Goal: Find specific page/section: Find specific page/section

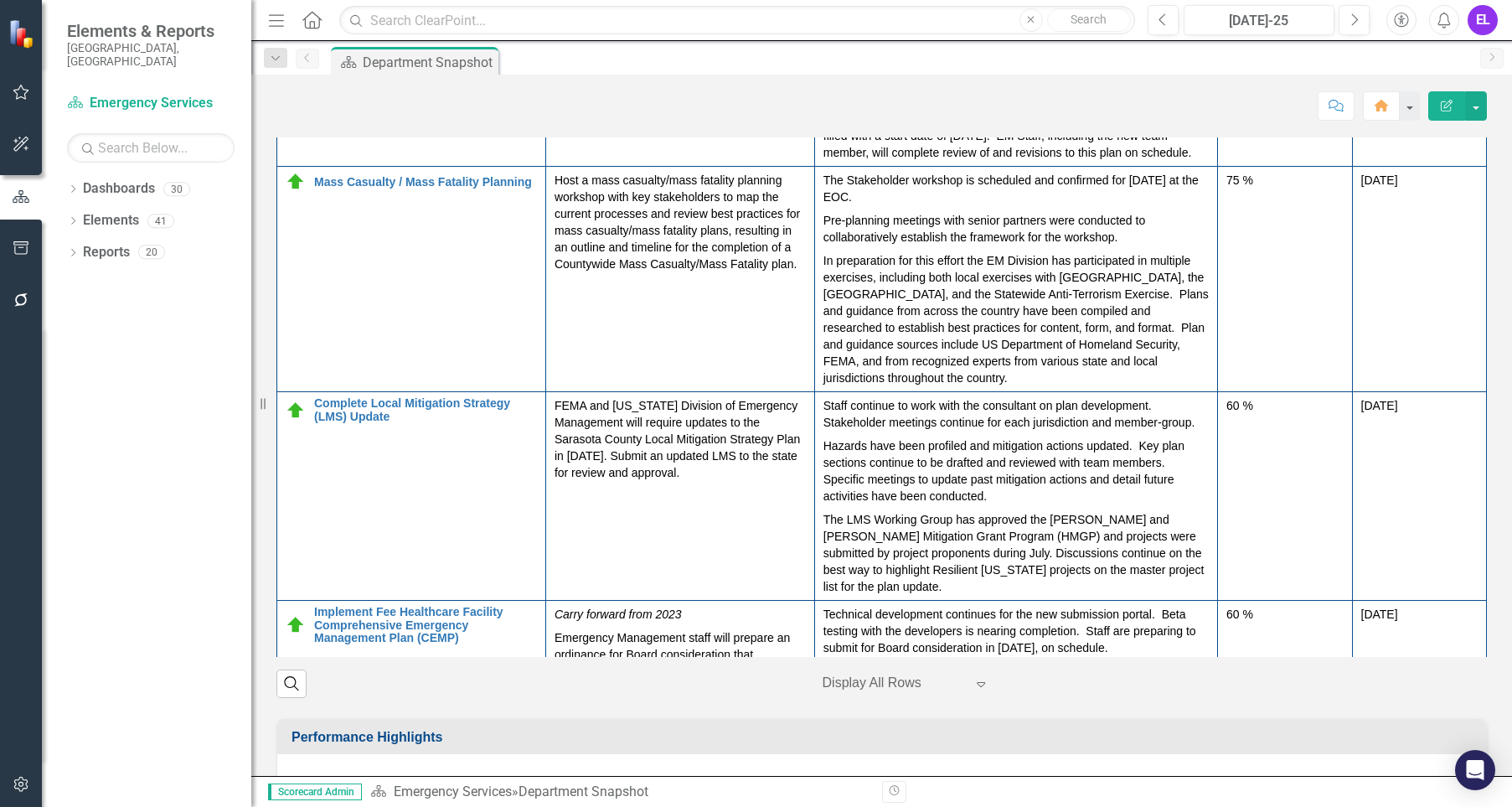
scroll to position [838, 0]
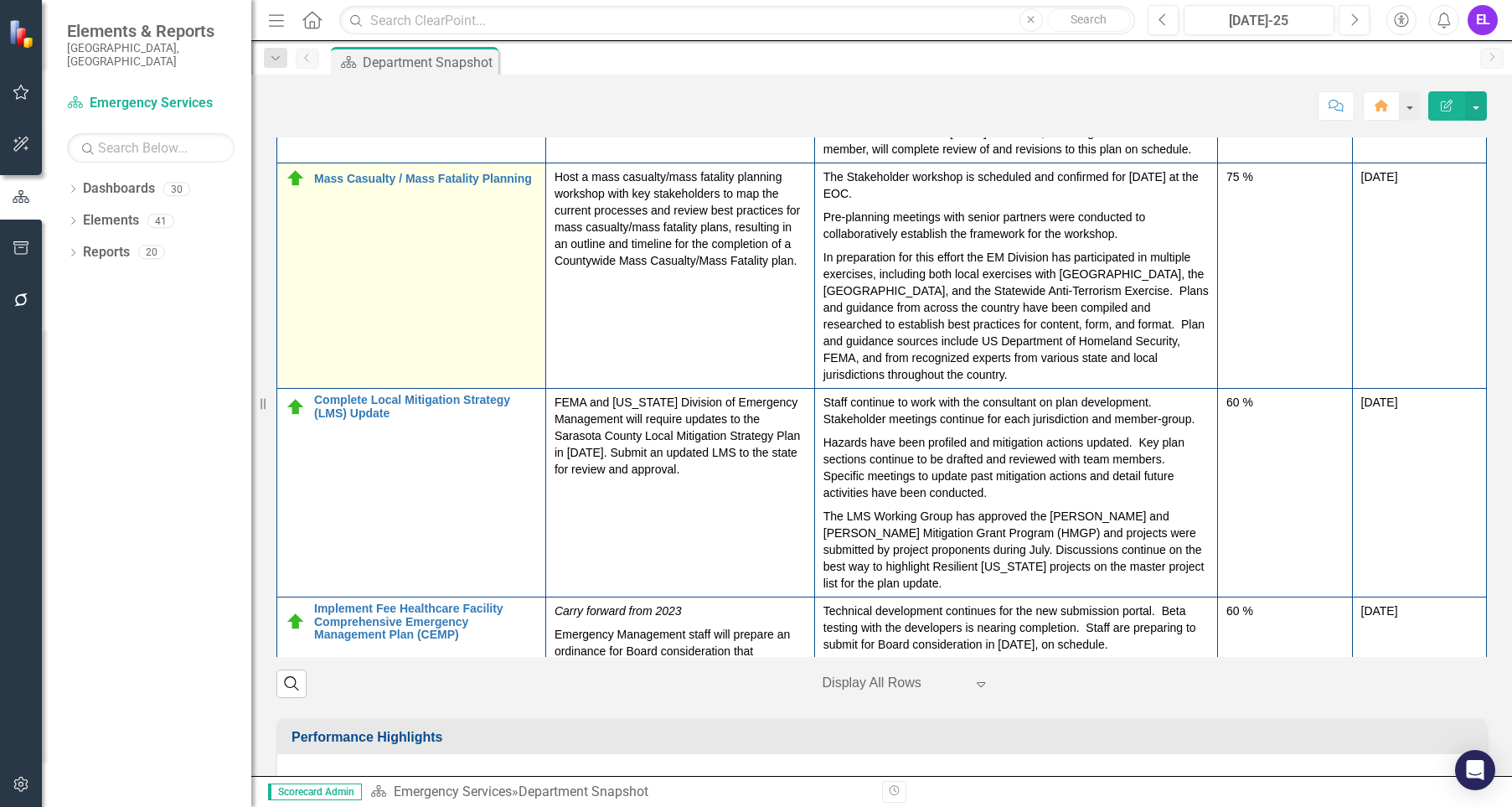
click at [424, 388] on td "Mass Casualty / Mass Fatality Planning Edit Edit Action Link Open Element" at bounding box center [412, 276] width 269 height 226
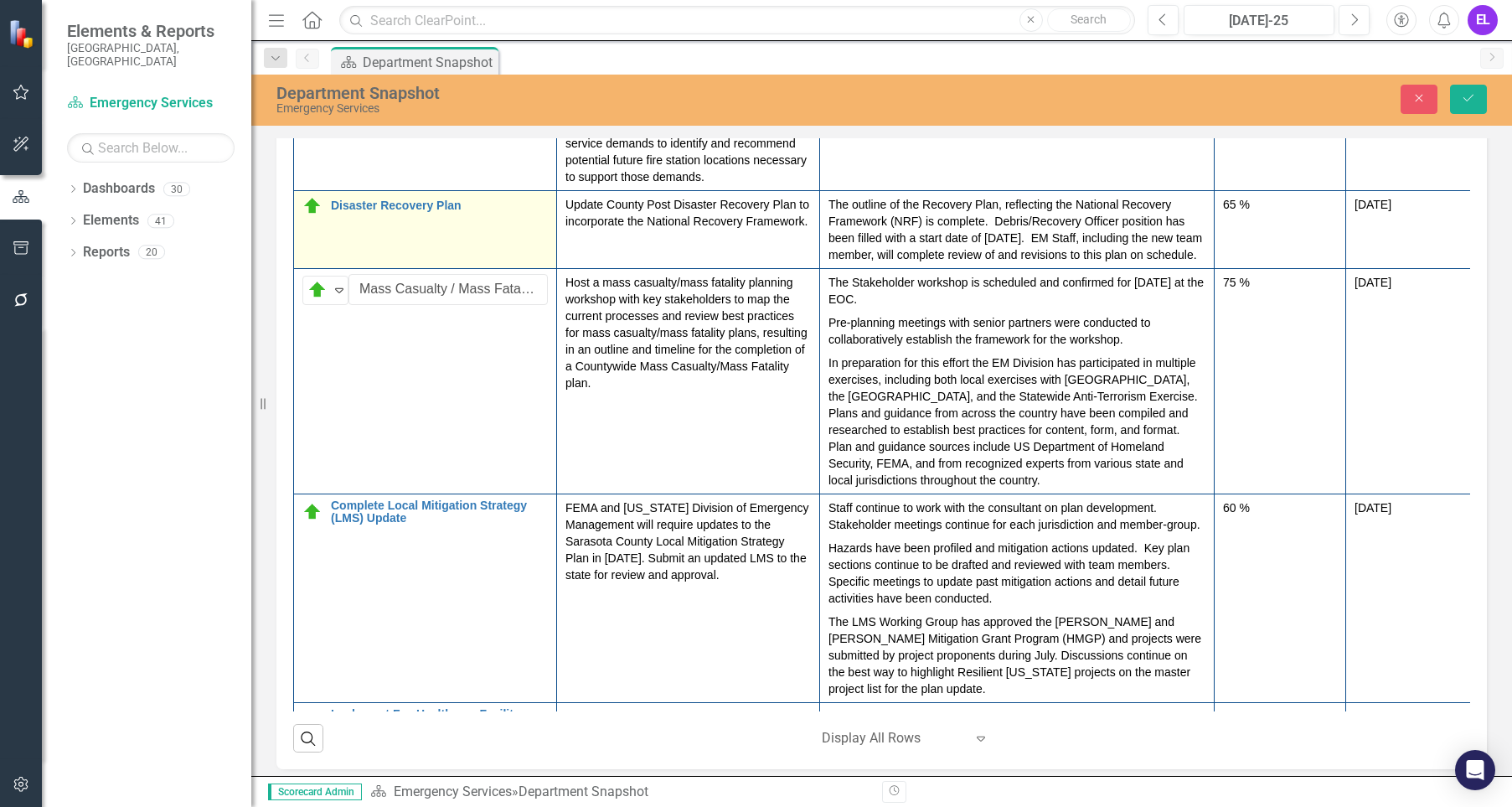
click at [424, 268] on td "Disaster Recovery Plan Edit Edit Action Link Open Element" at bounding box center [425, 229] width 263 height 78
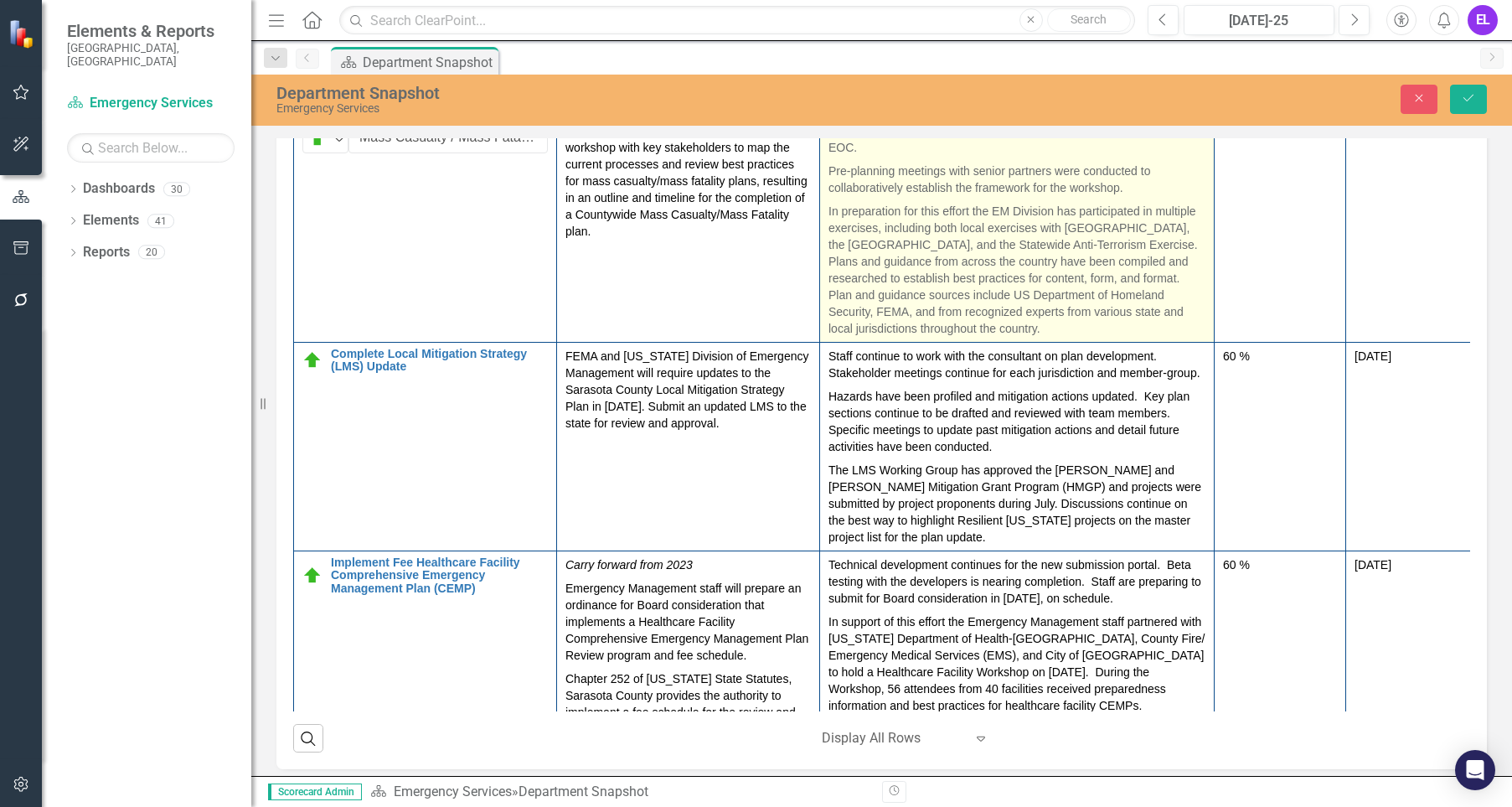
scroll to position [942, 0]
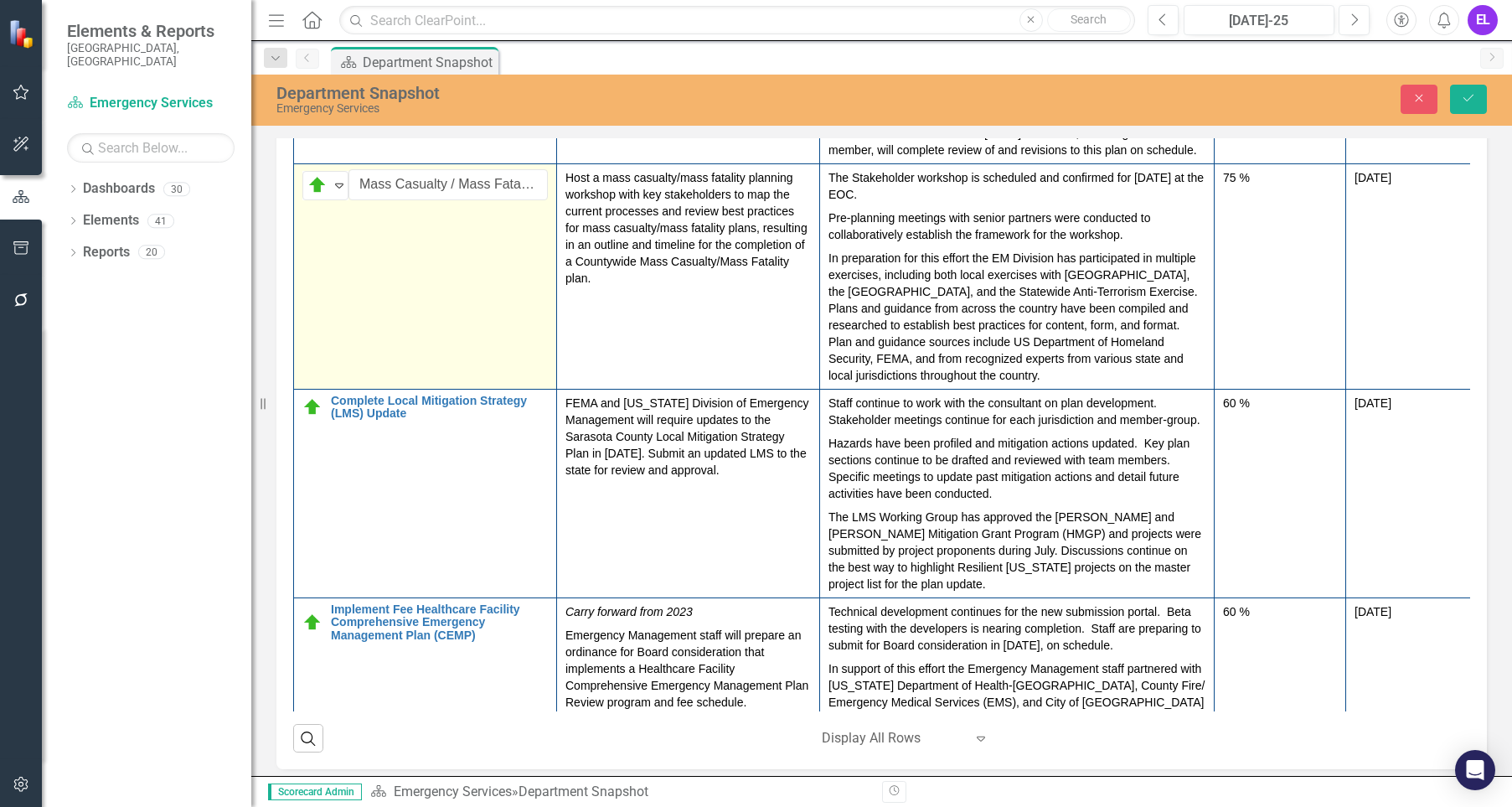
click at [478, 388] on td "On Target Expand Mass Casualty / Mass Fatality Planning Edit Edit Action Link O…" at bounding box center [425, 276] width 263 height 226
click at [529, 388] on td "On Target Expand Mass Casualty / Mass Fatality Planning Edit Edit Action Link O…" at bounding box center [425, 276] width 263 height 226
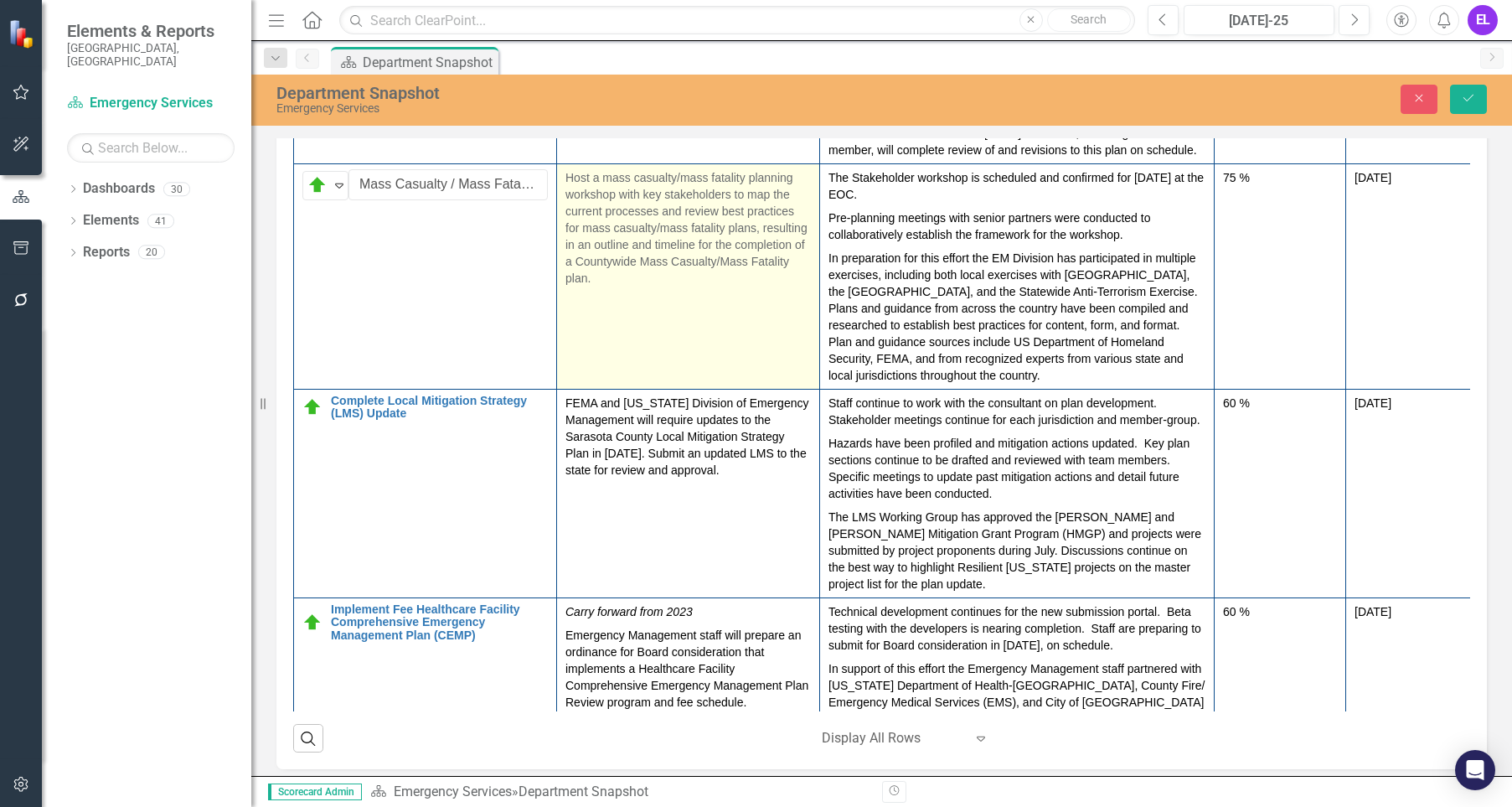
click at [726, 286] on p "Host a mass casualty/mass fatality planning workshop with key stakeholders to m…" at bounding box center [688, 228] width 245 height 117
click at [724, 286] on p "Host a mass casualty/mass fatality planning workshop with key stakeholders to m…" at bounding box center [688, 228] width 245 height 117
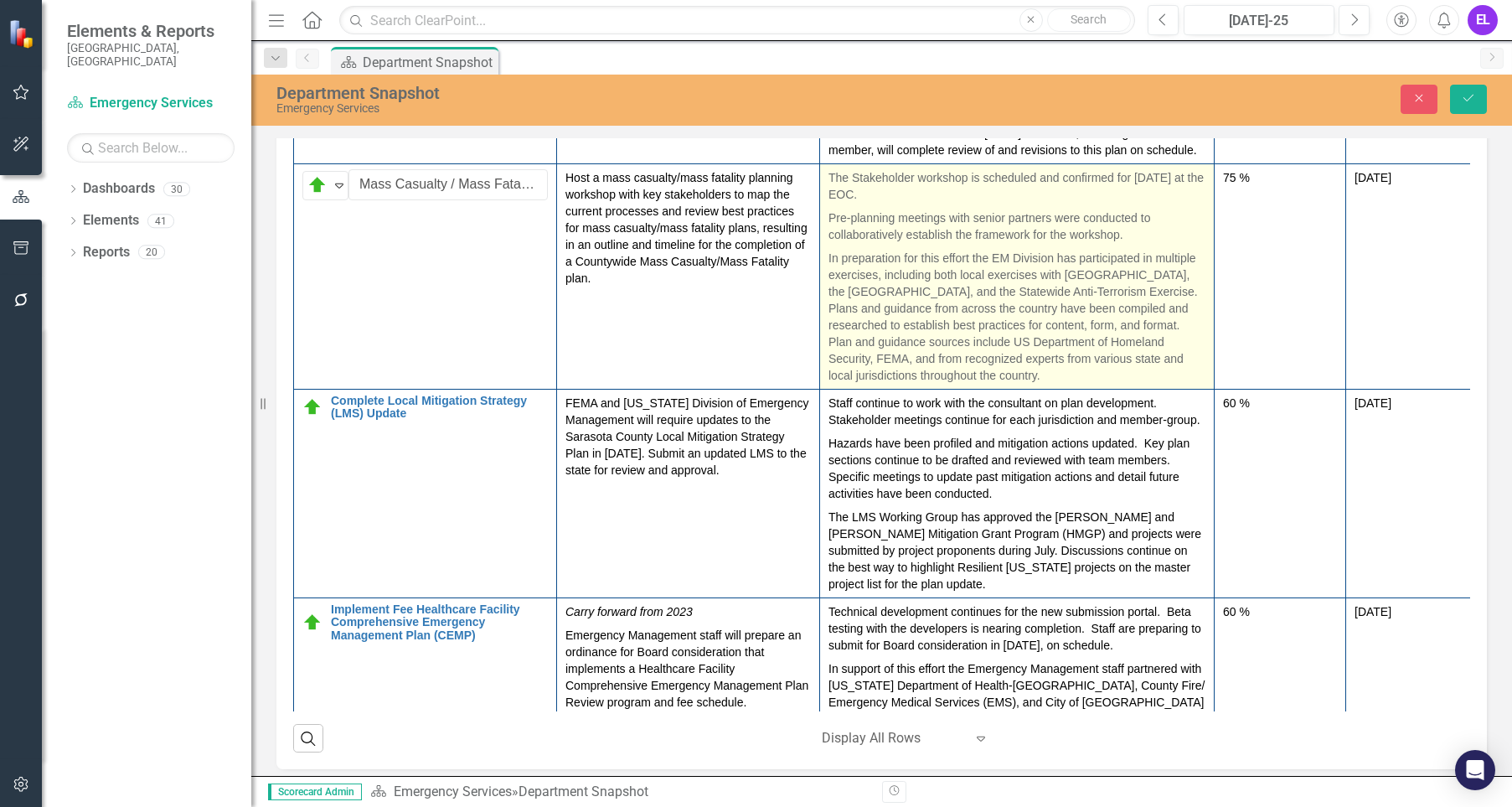
scroll to position [838, 0]
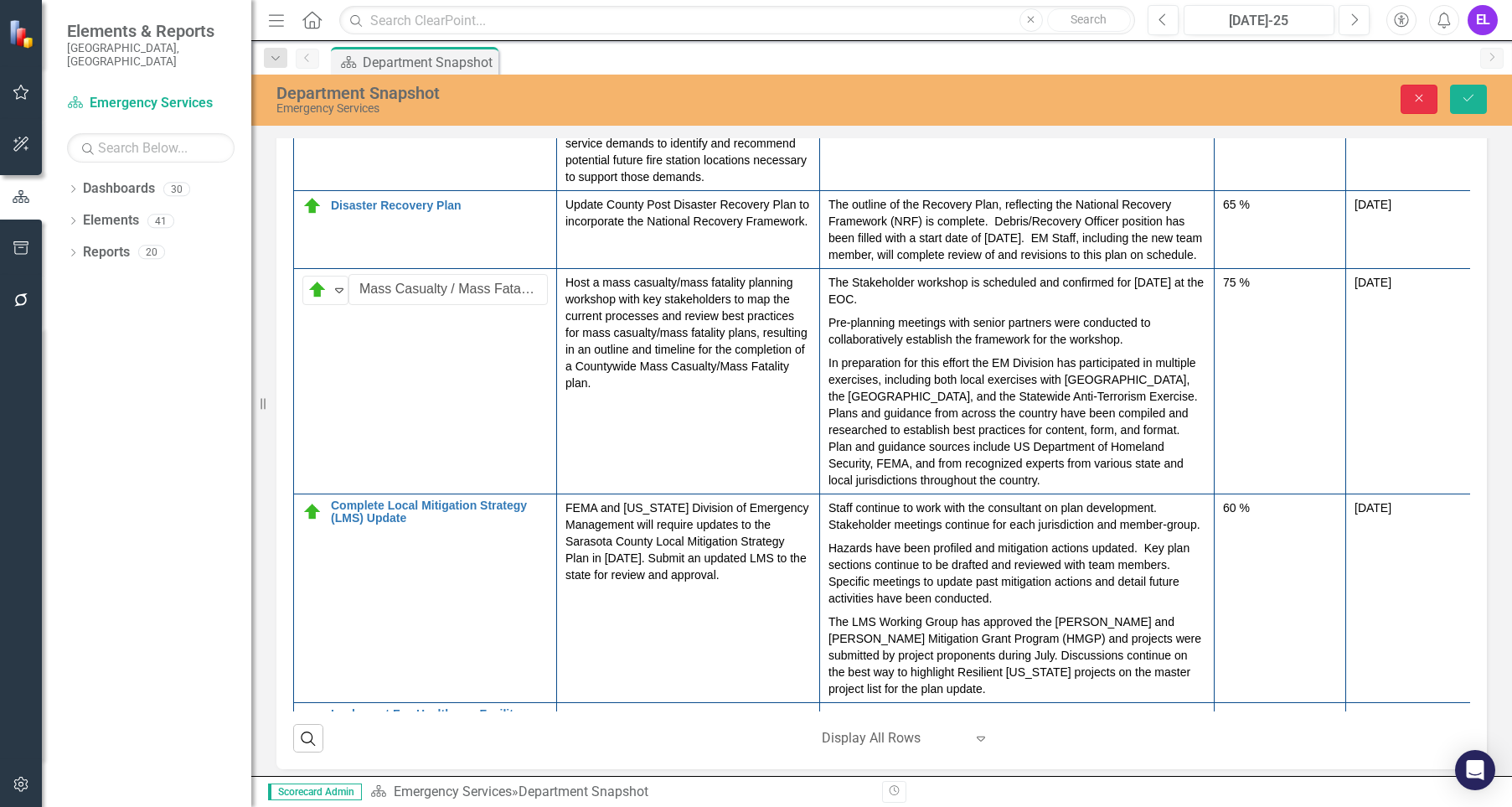
click at [1411, 91] on button "Close" at bounding box center [1420, 99] width 37 height 29
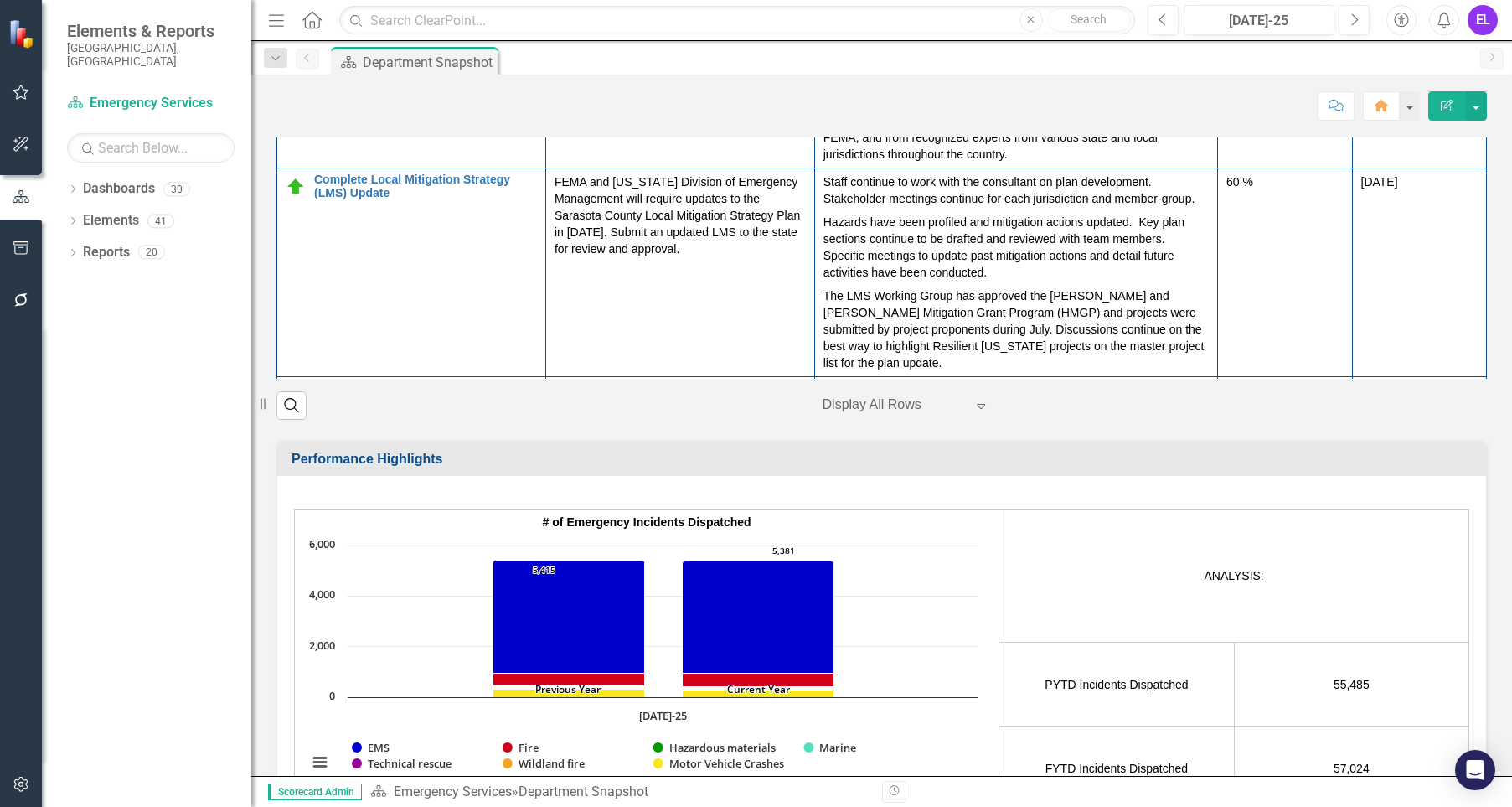
scroll to position [771, 0]
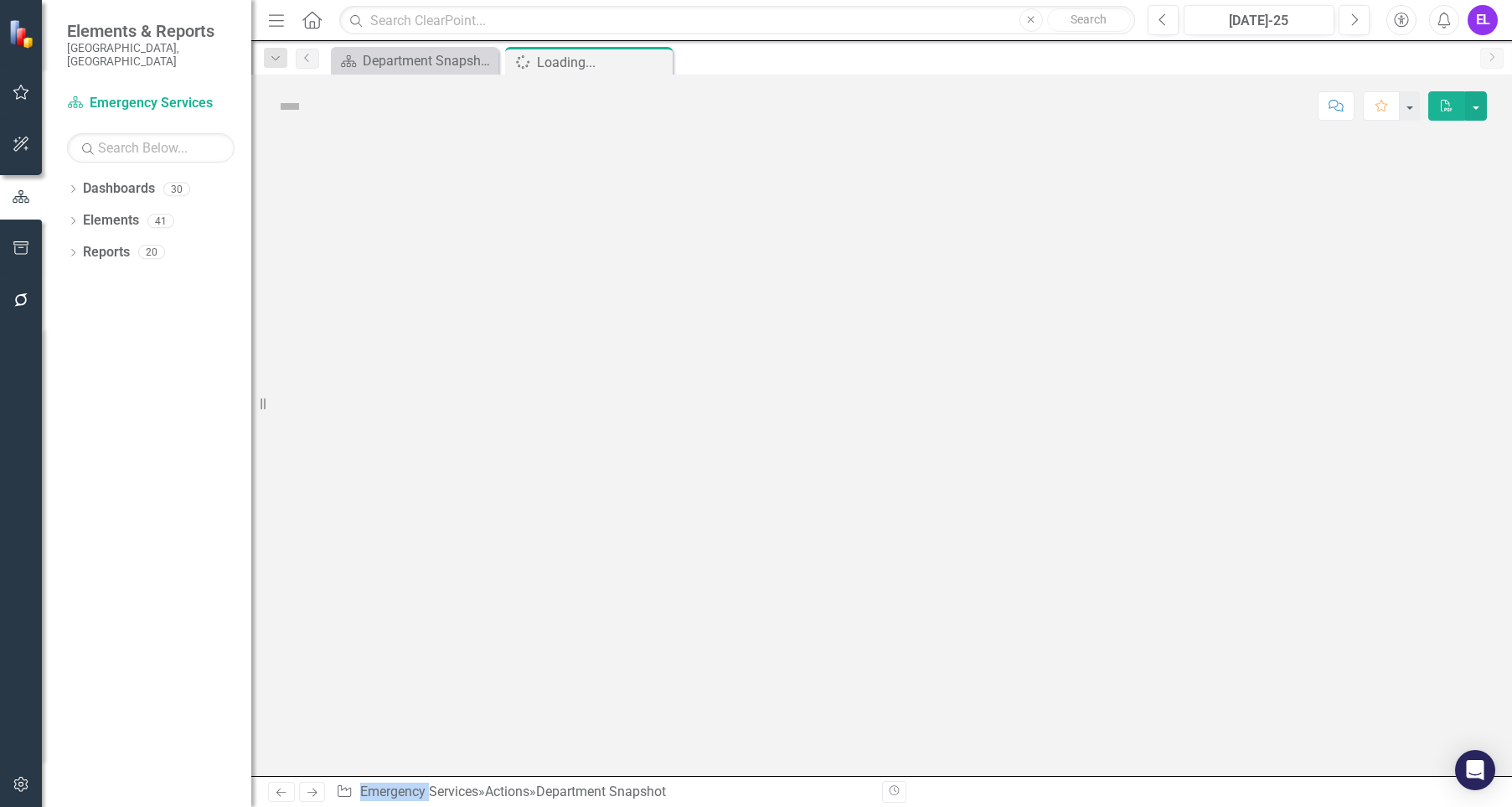
click at [338, 291] on div at bounding box center [881, 457] width 1261 height 639
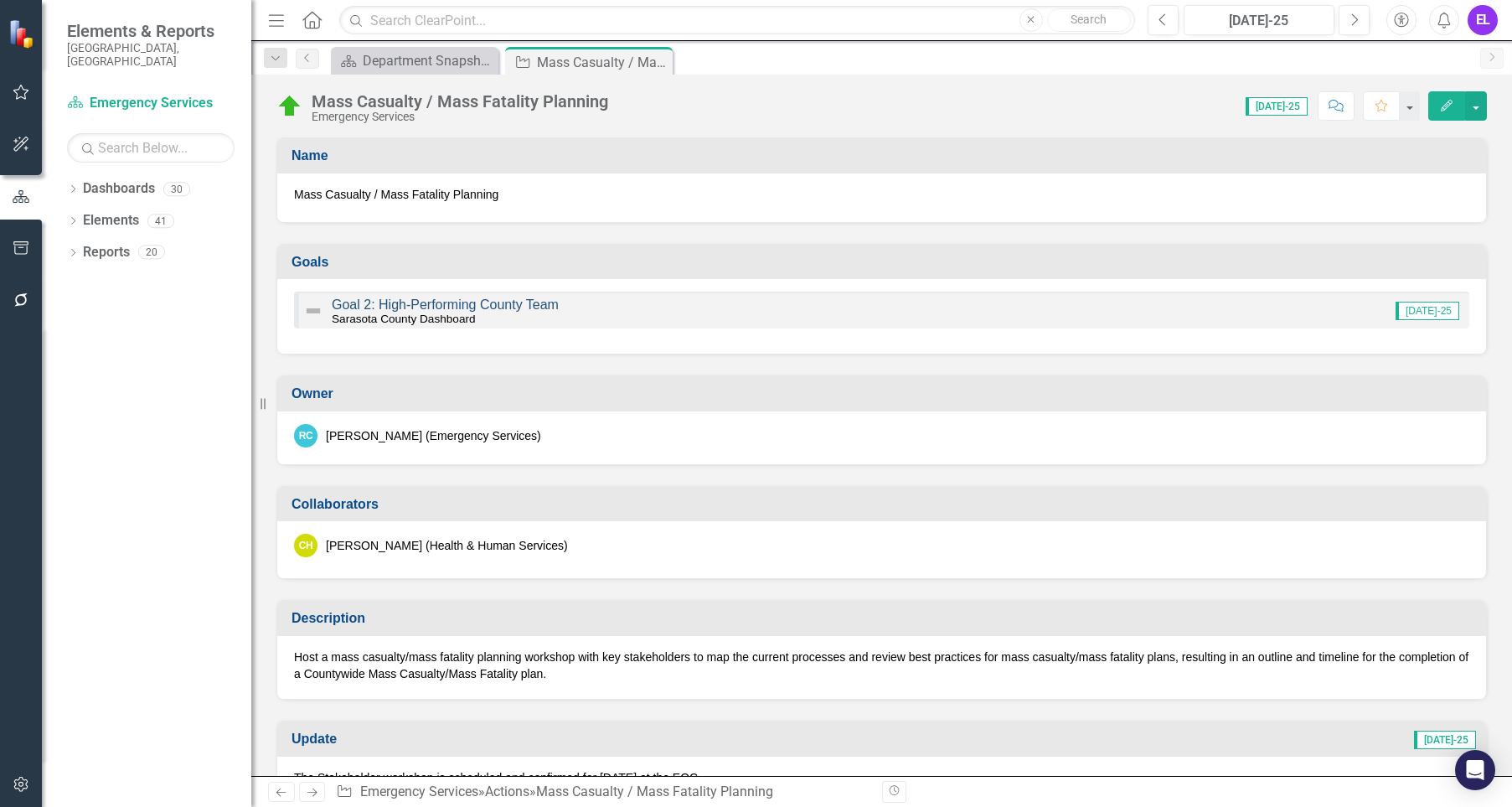
click at [501, 304] on link "Goal 2: High-Performing County Team" at bounding box center [445, 305] width 227 height 15
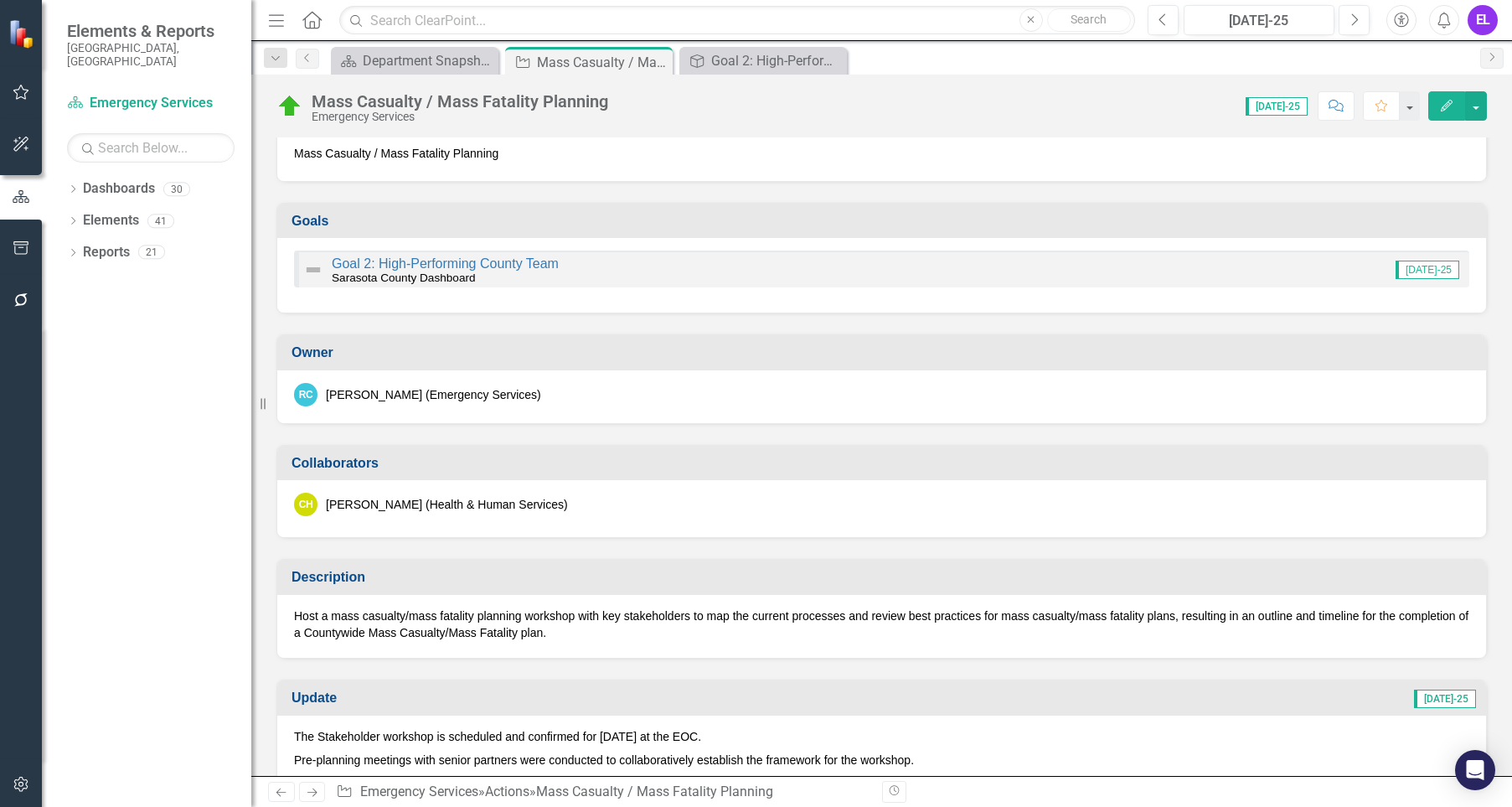
scroll to position [42, 0]
click at [648, 58] on icon "Close" at bounding box center [656, 62] width 17 height 14
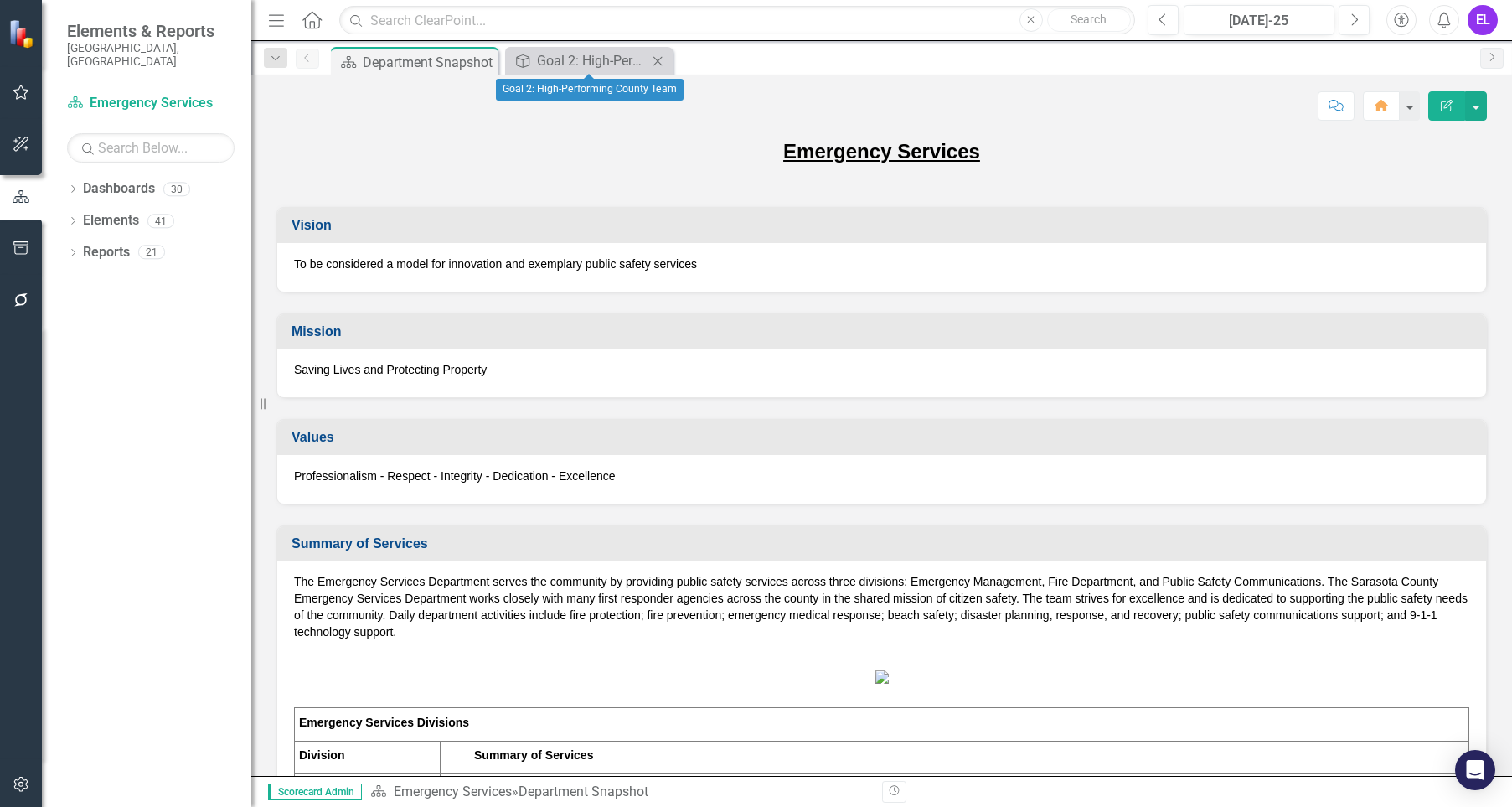
click at [658, 62] on icon "Close" at bounding box center [657, 61] width 17 height 14
